Goal: Find specific page/section: Find specific page/section

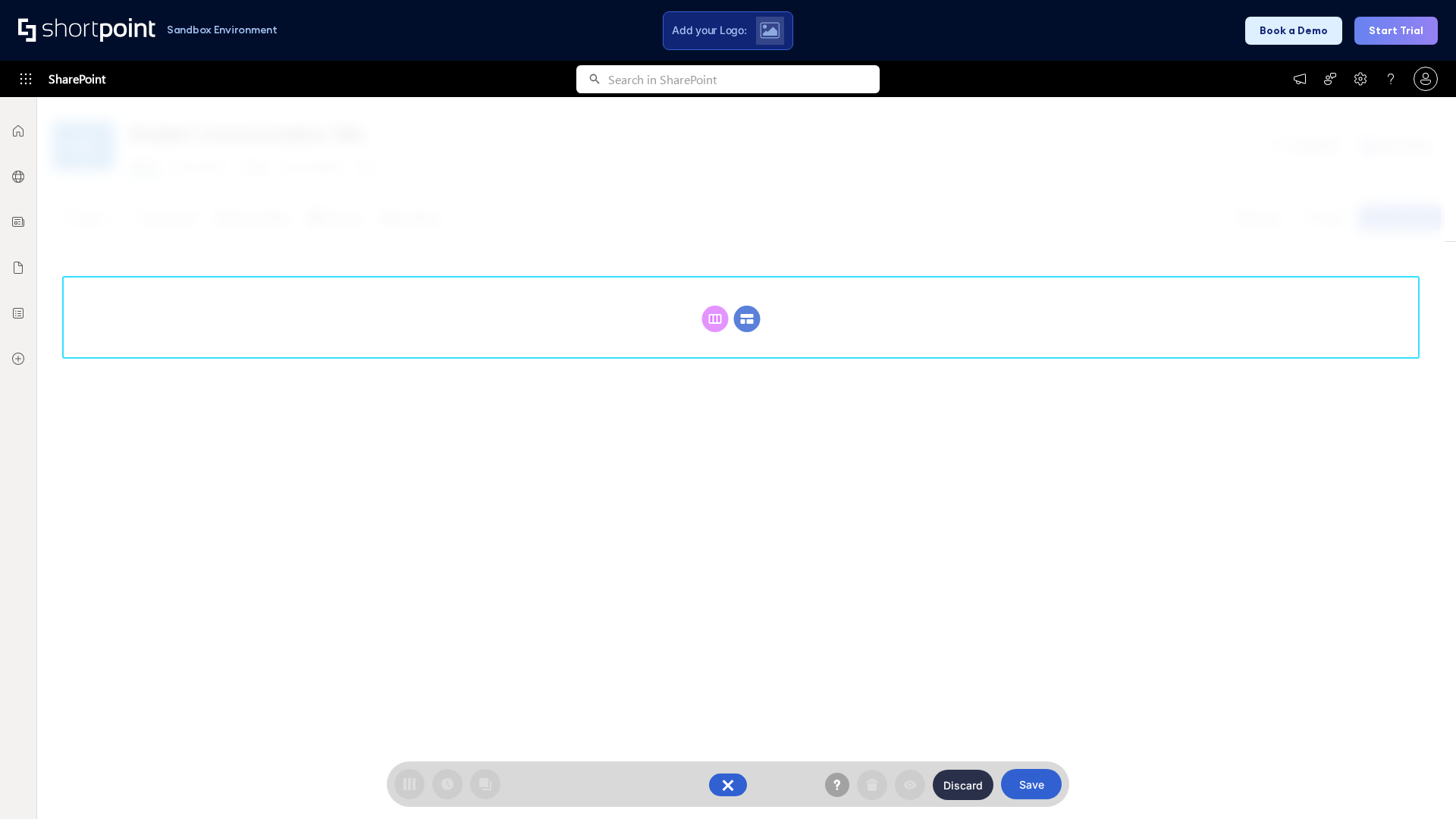
click at [747, 318] on circle at bounding box center [747, 319] width 26 height 26
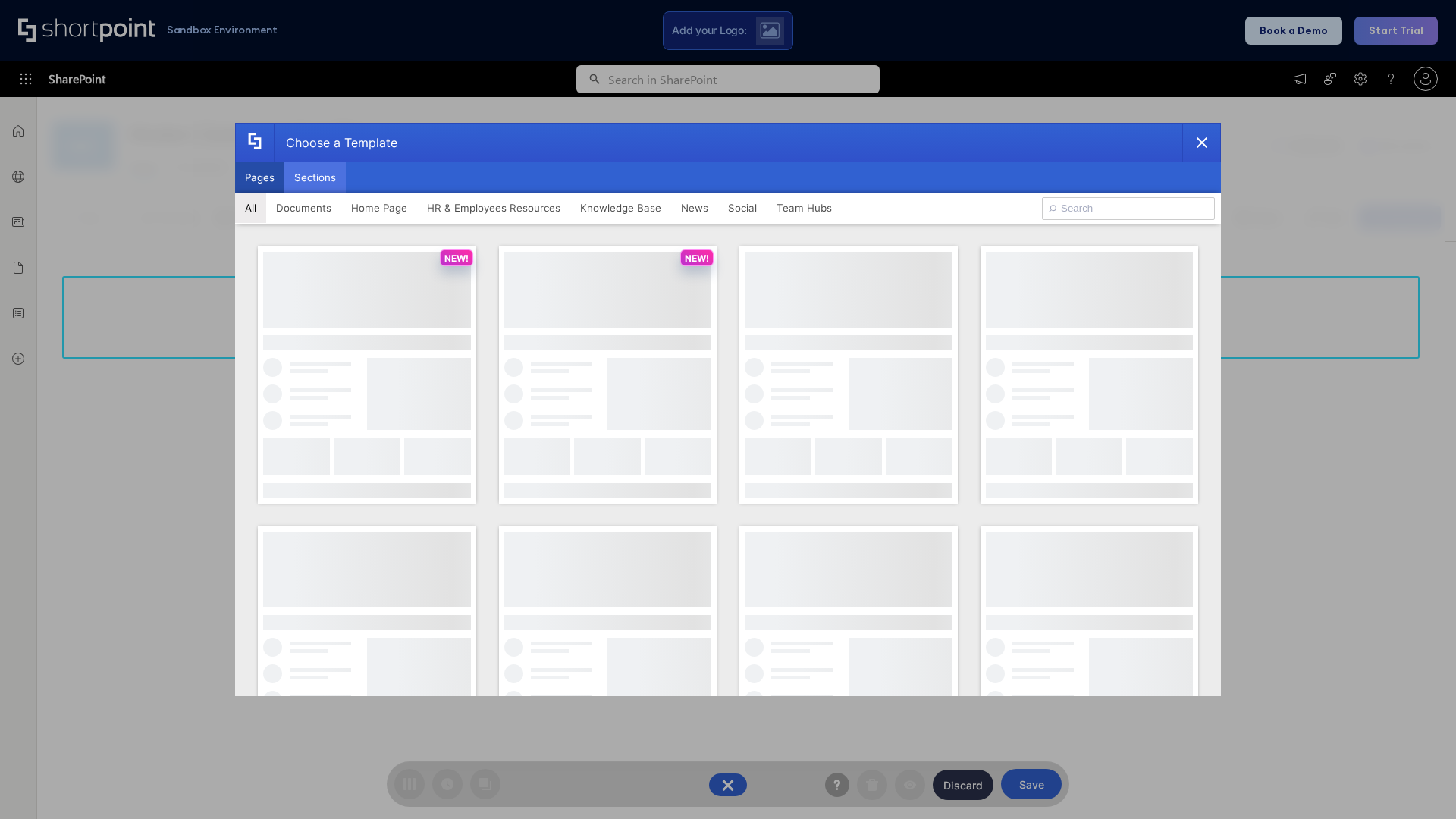
click at [314, 177] on button "Sections" at bounding box center [315, 177] width 62 height 31
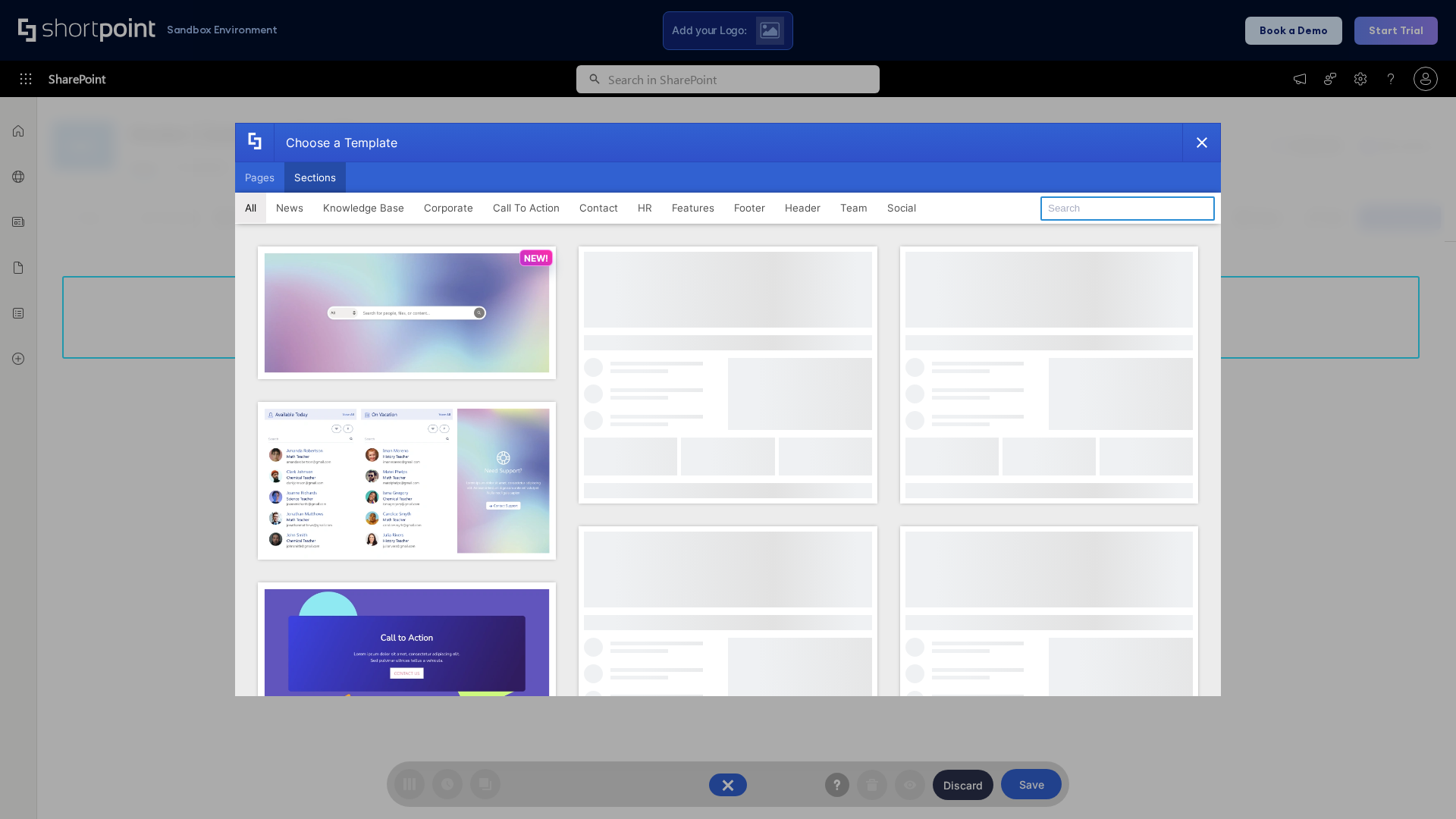
type input "HR Hub 2"
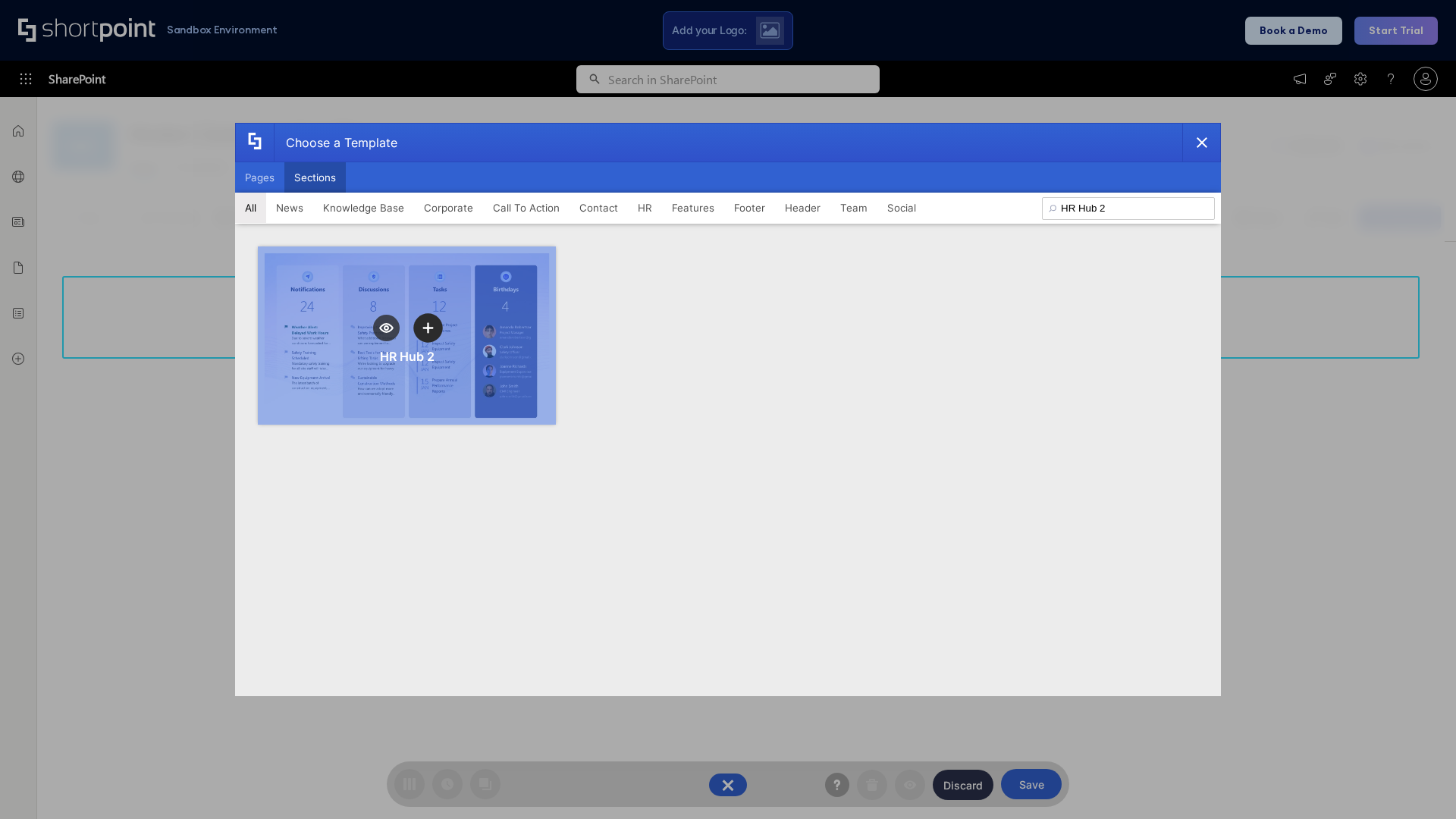
click at [427, 327] on icon "template selector" at bounding box center [427, 326] width 10 height 10
